Goal: Find specific page/section: Find specific page/section

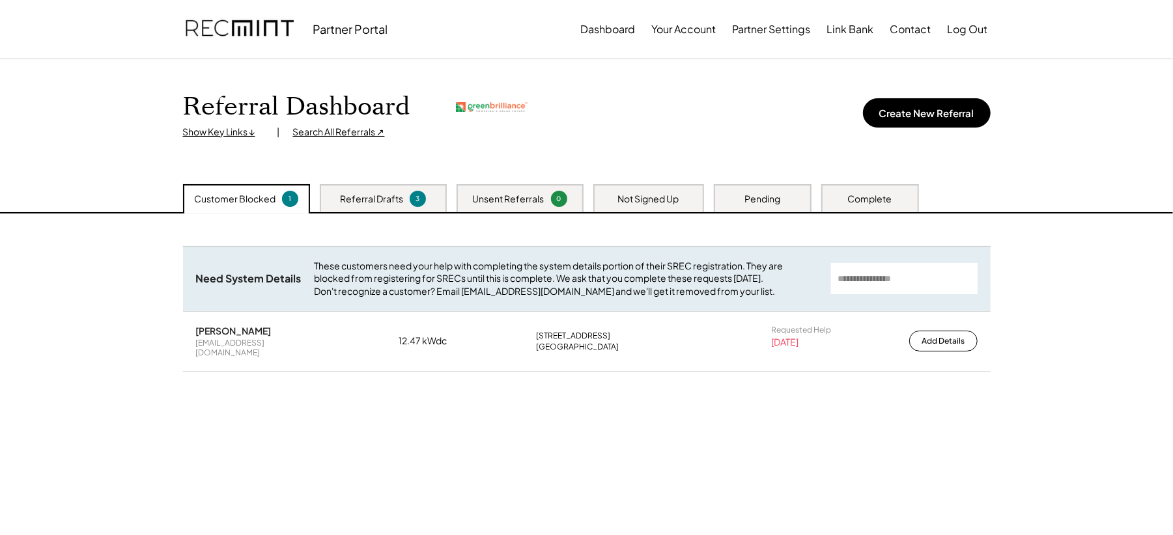
click at [323, 124] on div "Referral Dashboard Show Key Links ↓ | Search All Referrals ↗" at bounding box center [355, 115] width 344 height 47
click at [337, 134] on div "Search All Referrals ↗" at bounding box center [339, 132] width 92 height 13
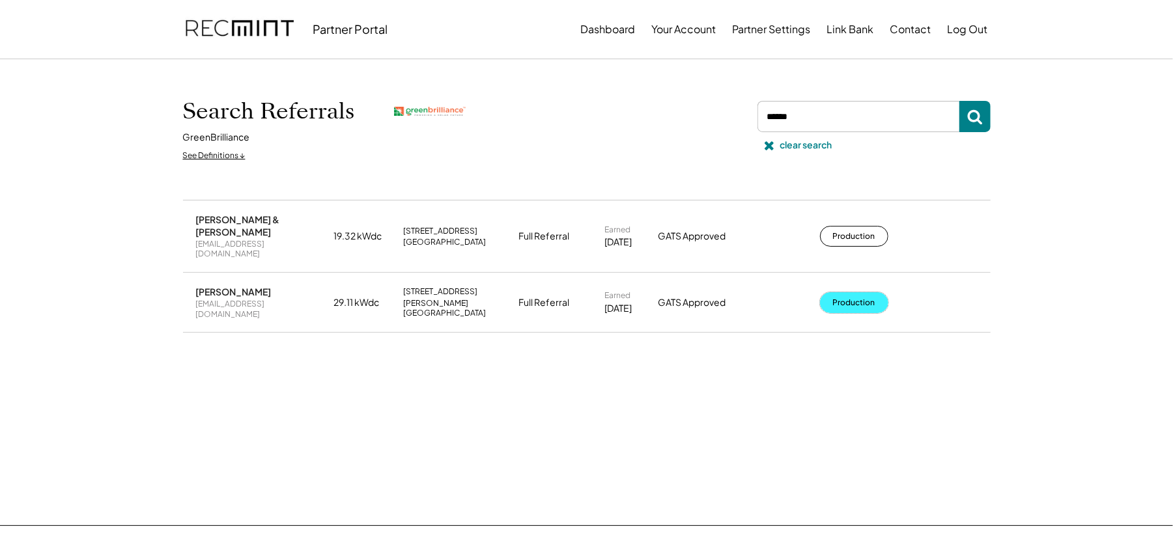
click at [857, 294] on button "Production" at bounding box center [854, 302] width 68 height 21
click at [844, 126] on input "input" at bounding box center [858, 116] width 202 height 31
type input "****"
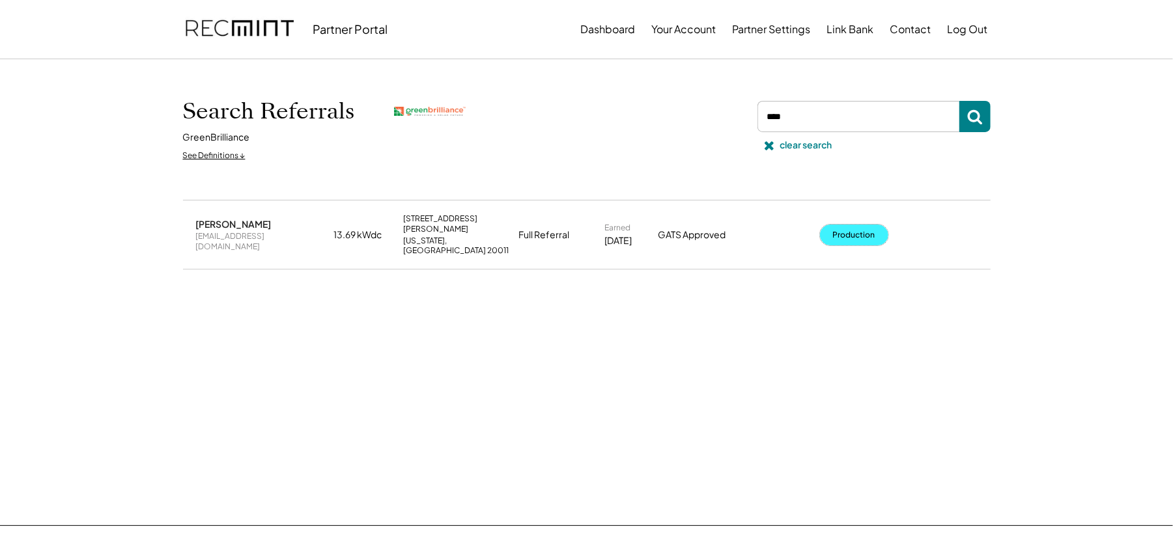
click at [843, 230] on button "Production" at bounding box center [854, 235] width 68 height 21
click at [774, 147] on icon at bounding box center [768, 145] width 13 height 13
click at [774, 147] on div "clear search" at bounding box center [872, 129] width 238 height 57
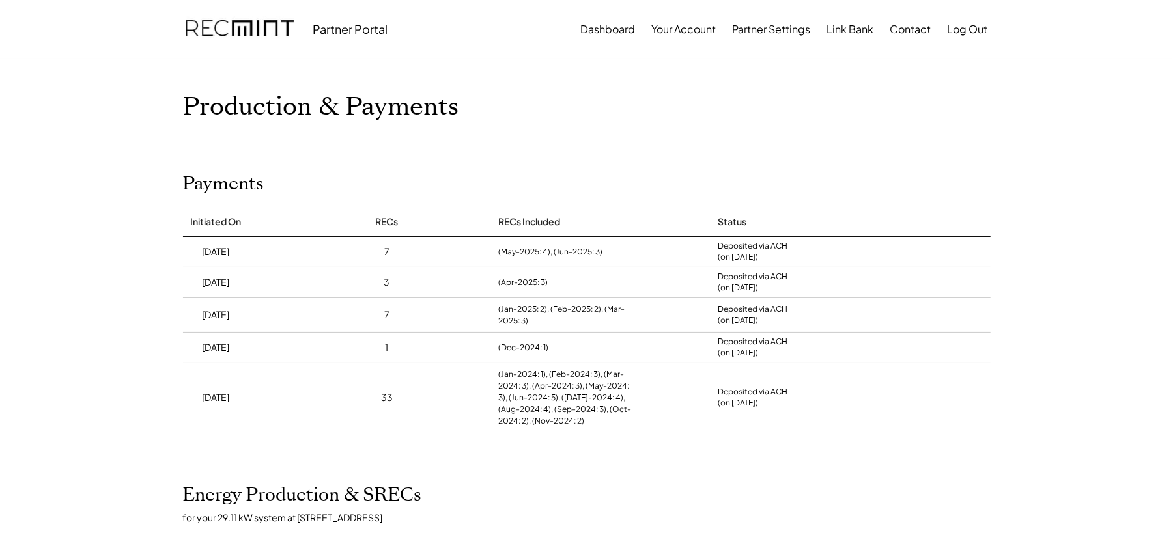
scroll to position [173, 0]
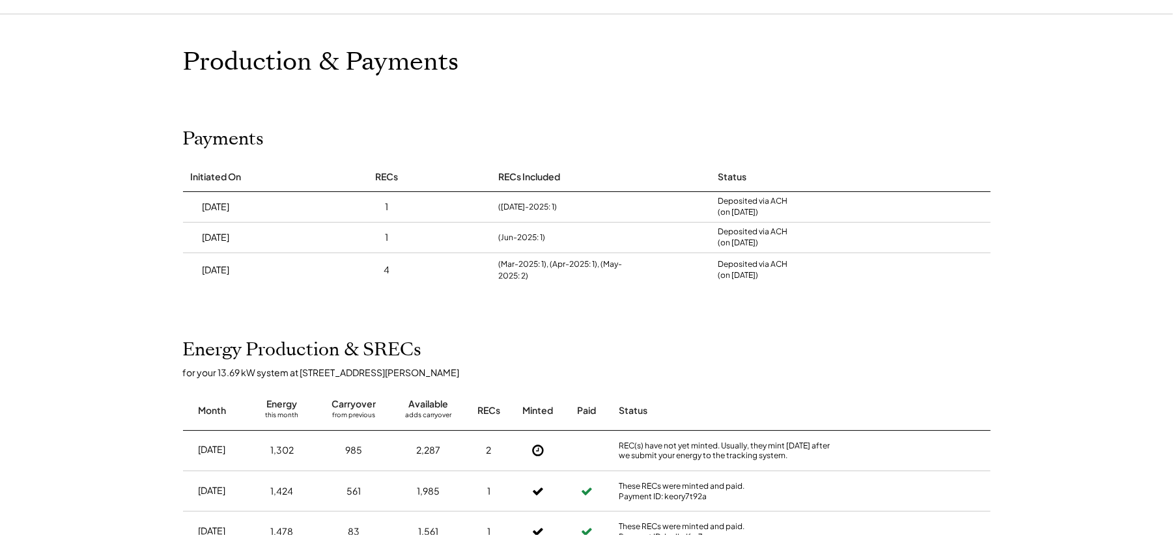
scroll to position [87, 0]
